Goal: Navigation & Orientation: Find specific page/section

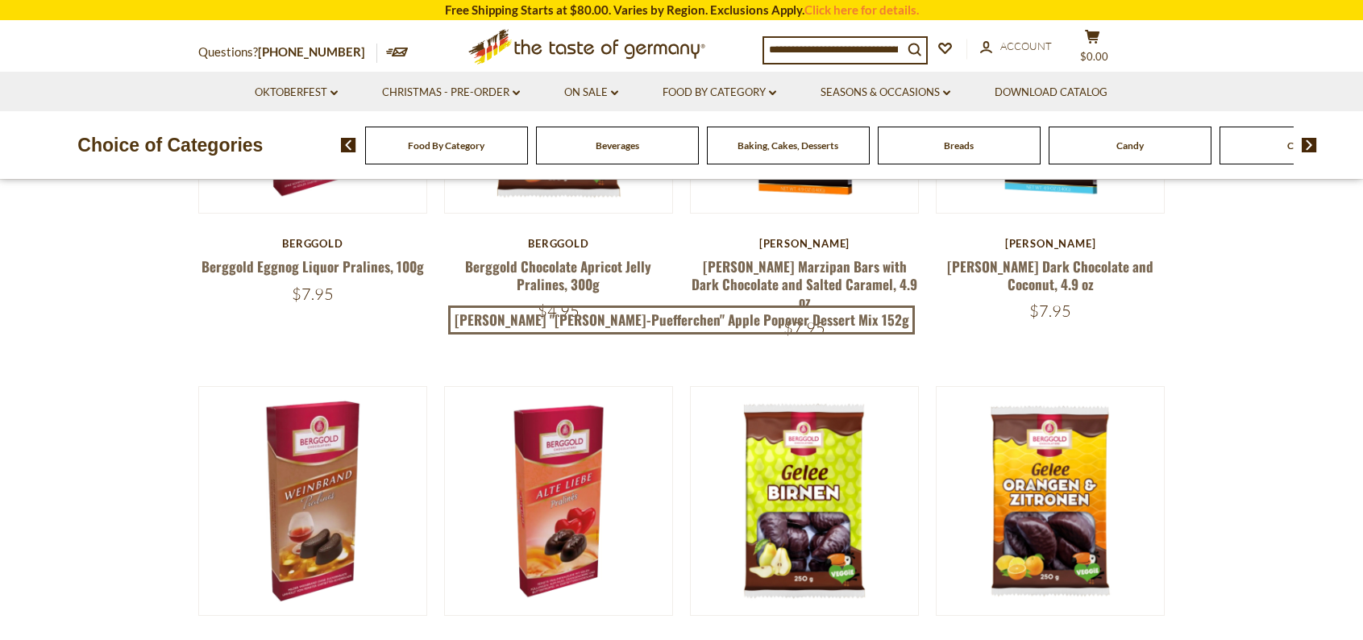
scroll to position [403, 0]
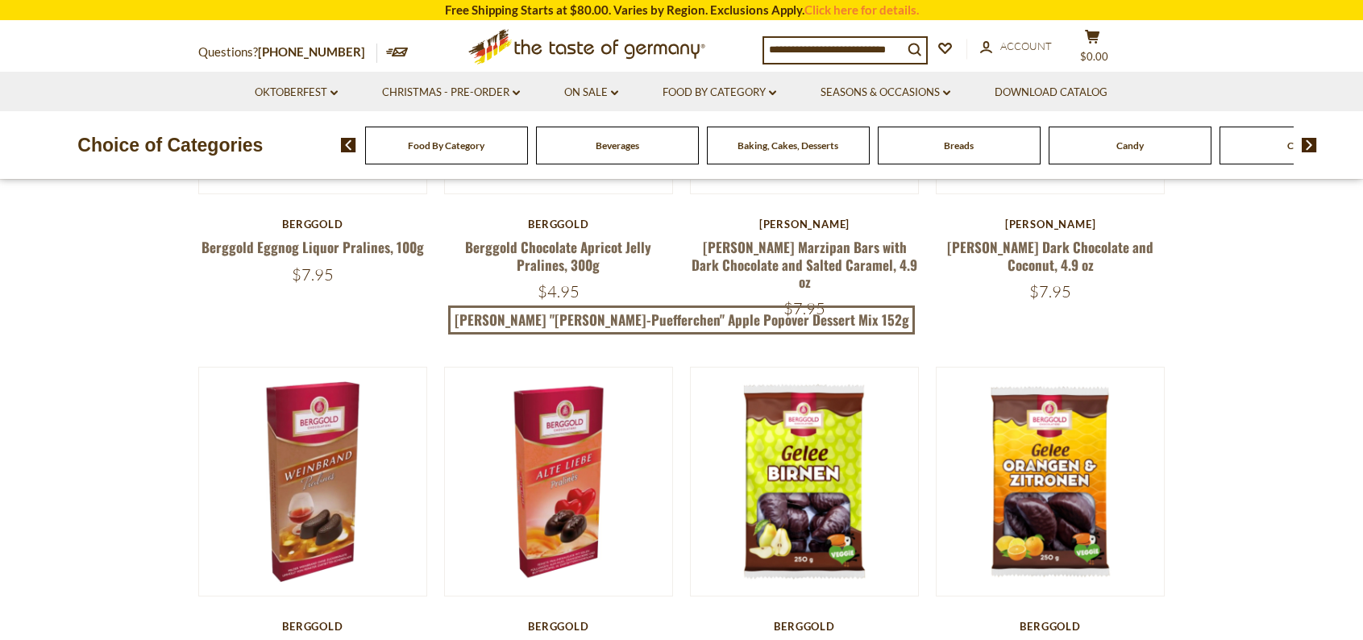
click at [465, 146] on span "Food By Category" at bounding box center [446, 145] width 77 height 12
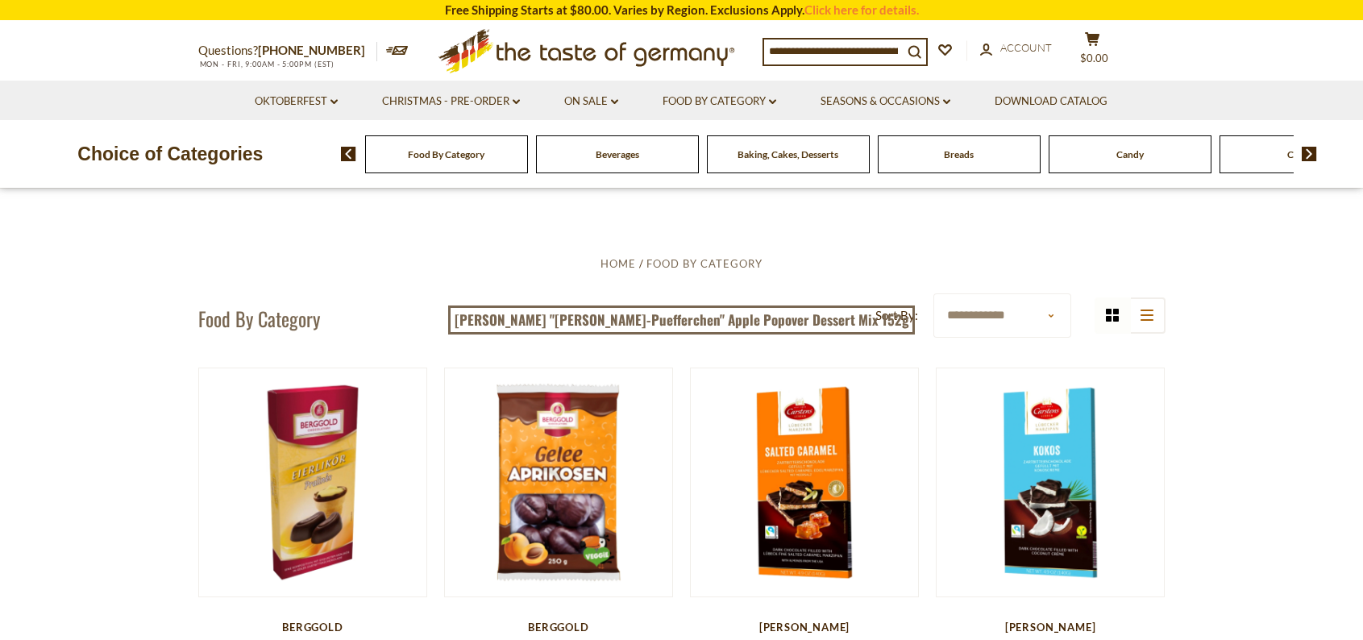
click at [455, 152] on span "Food By Category" at bounding box center [446, 154] width 77 height 12
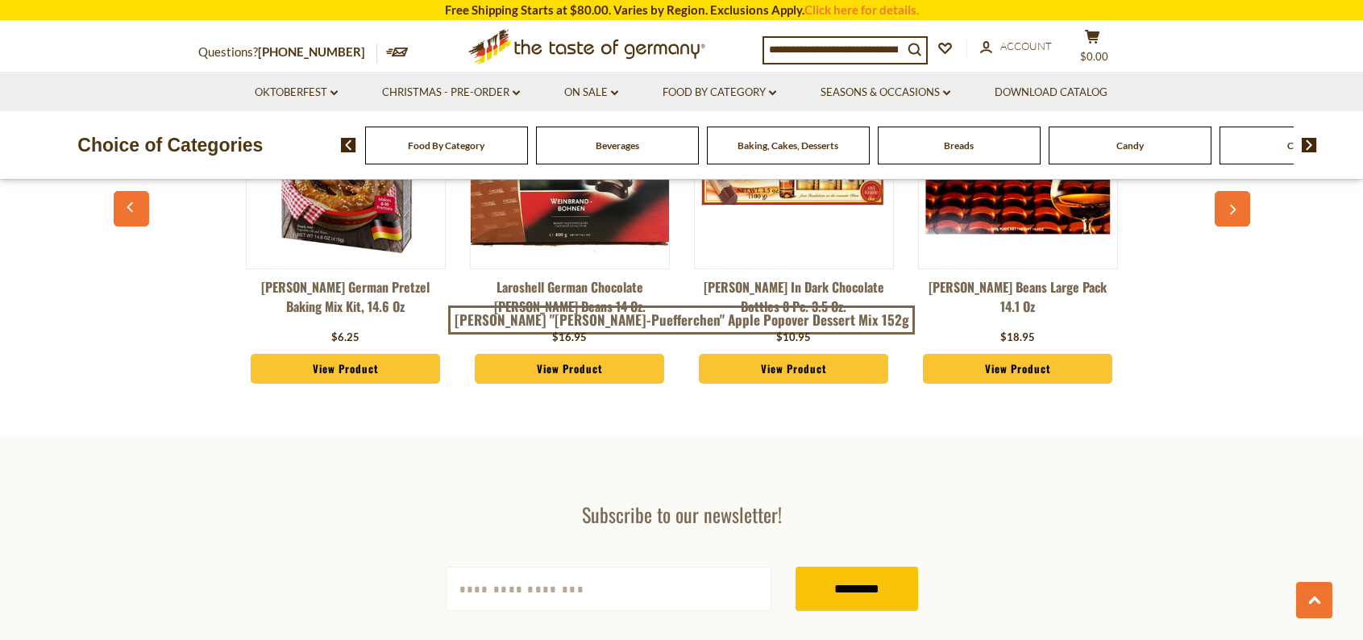
scroll to position [4192, 0]
